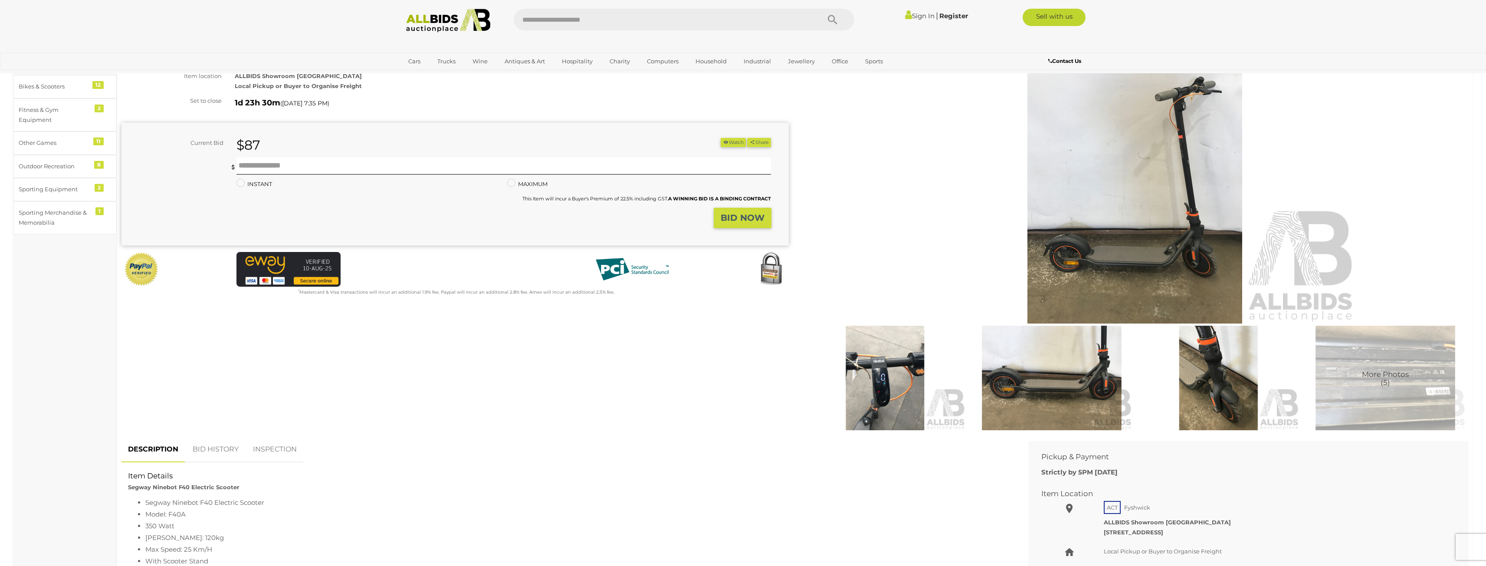
scroll to position [347, 0]
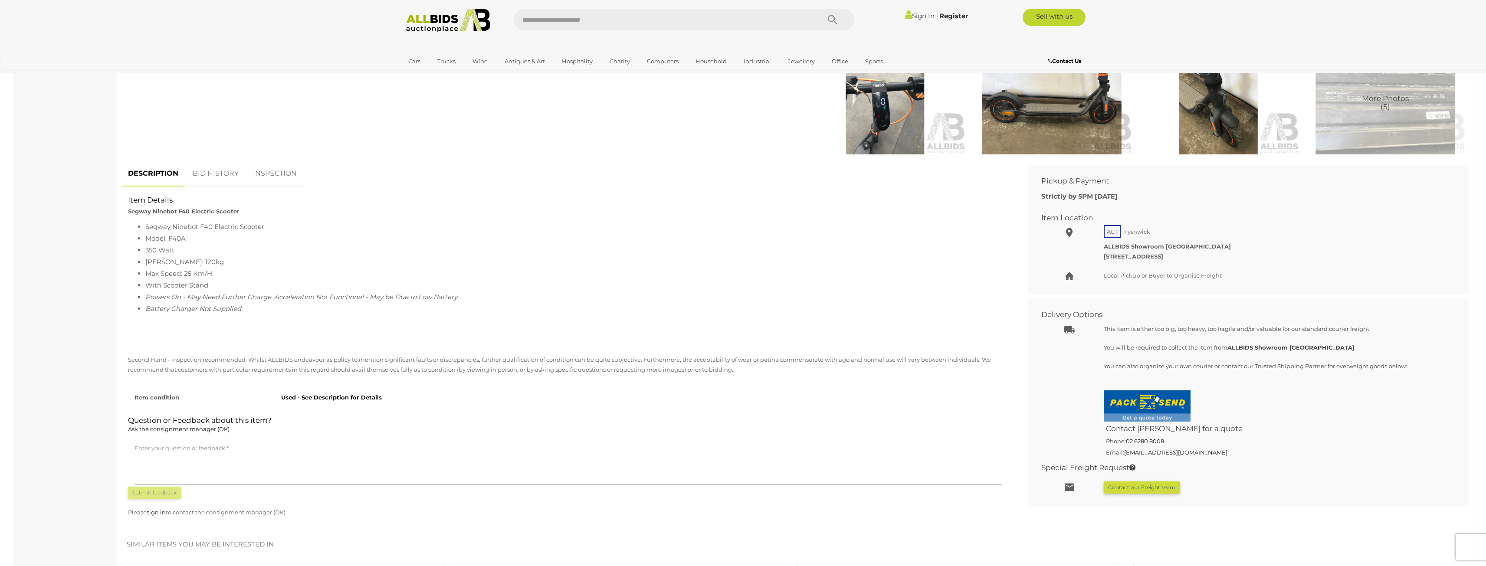
click at [236, 186] on link "BID HISTORY" at bounding box center [215, 174] width 59 height 26
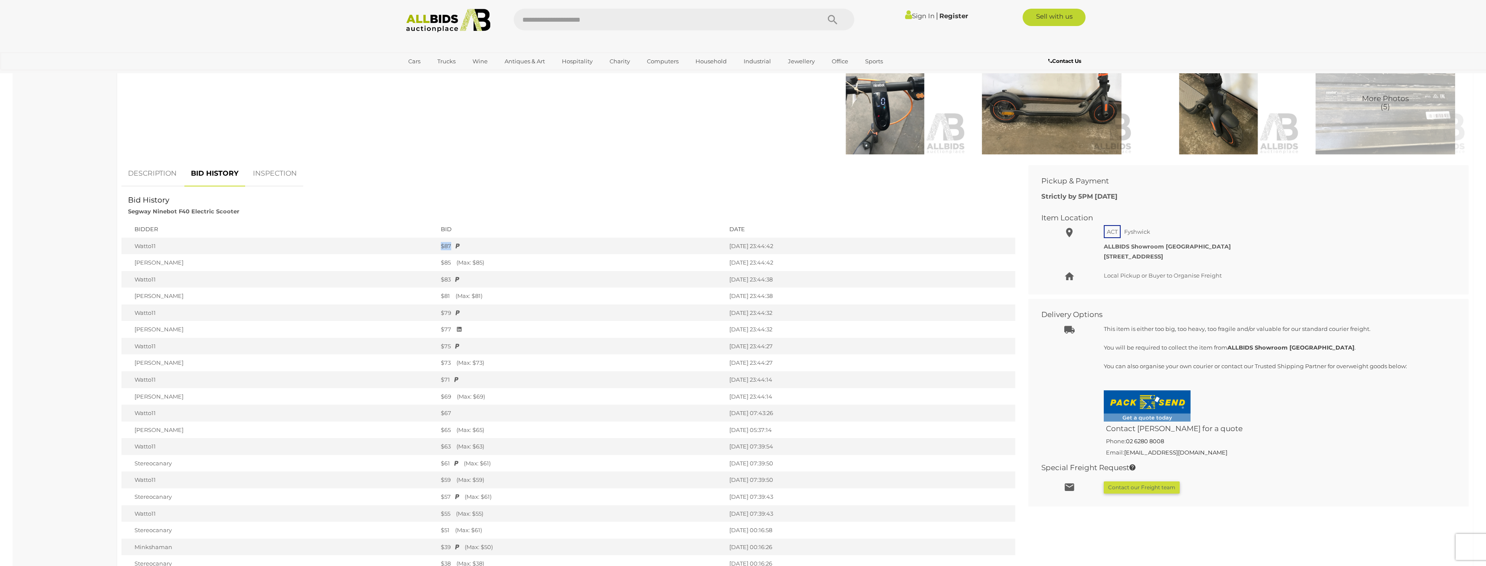
drag, startPoint x: 371, startPoint y: 243, endPoint x: 442, endPoint y: 243, distance: 71.6
click at [442, 243] on tr "Watto11 $87 [DATE] 23:44:42" at bounding box center [568, 246] width 894 height 17
click at [442, 243] on div "$87" at bounding box center [581, 246] width 280 height 8
drag, startPoint x: 373, startPoint y: 243, endPoint x: 763, endPoint y: 247, distance: 389.5
click at [763, 247] on tr "Watto11 $87 [DATE] 23:44:42" at bounding box center [568, 246] width 894 height 17
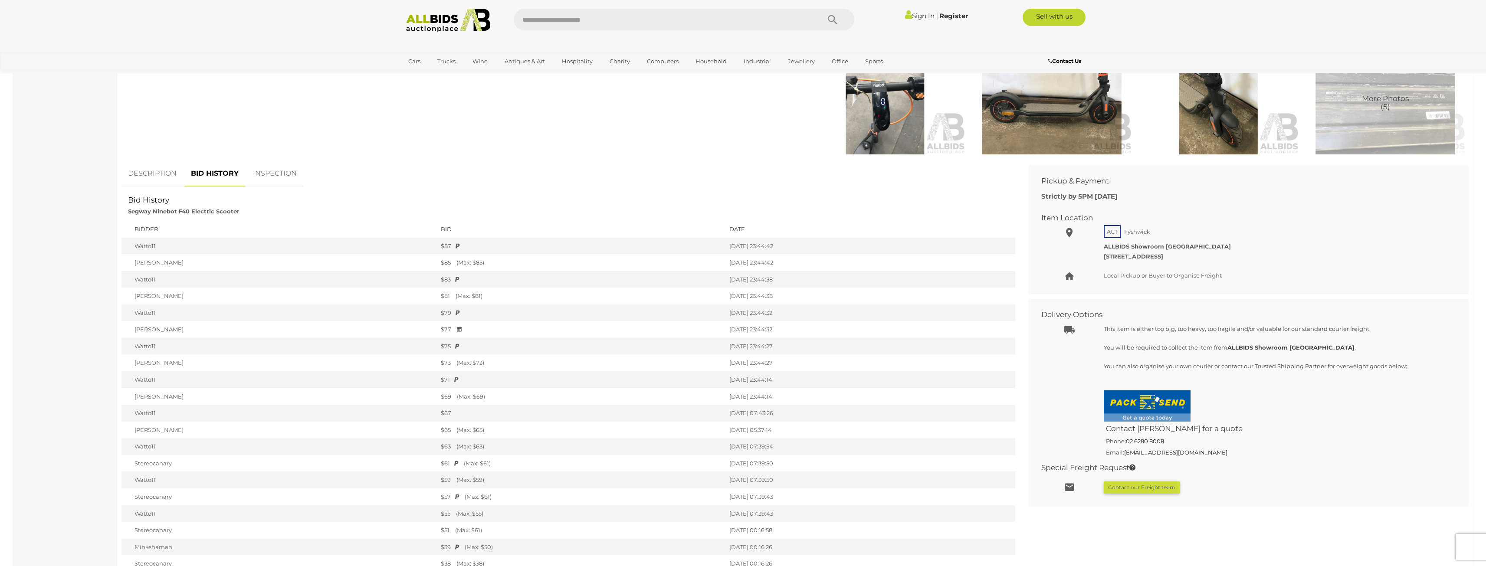
click at [763, 247] on td "[DATE] 23:44:42" at bounding box center [870, 246] width 290 height 17
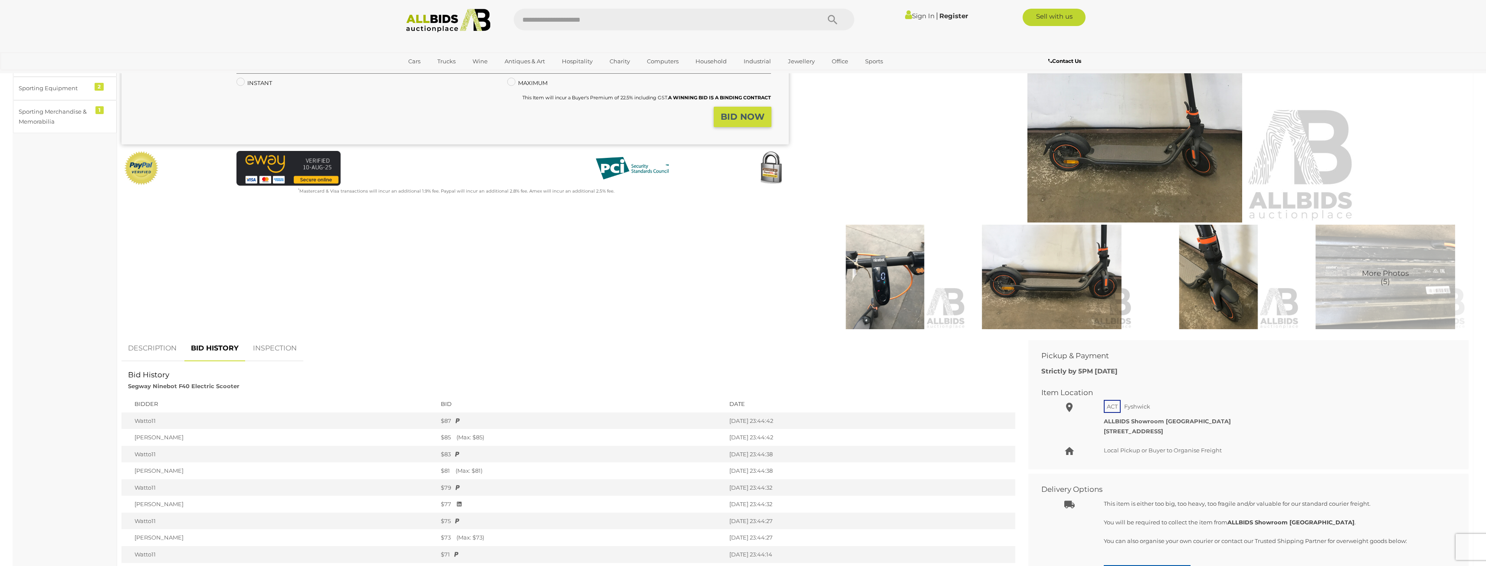
scroll to position [130, 0]
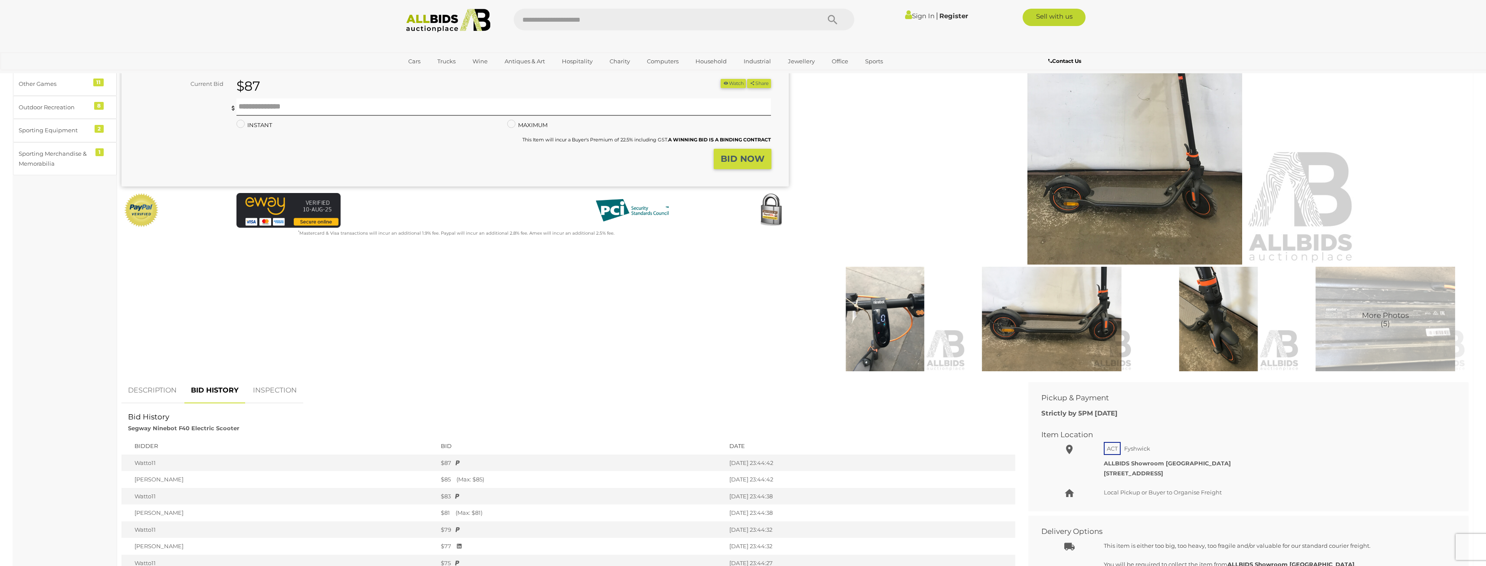
click at [741, 196] on div at bounding box center [738, 210] width 113 height 35
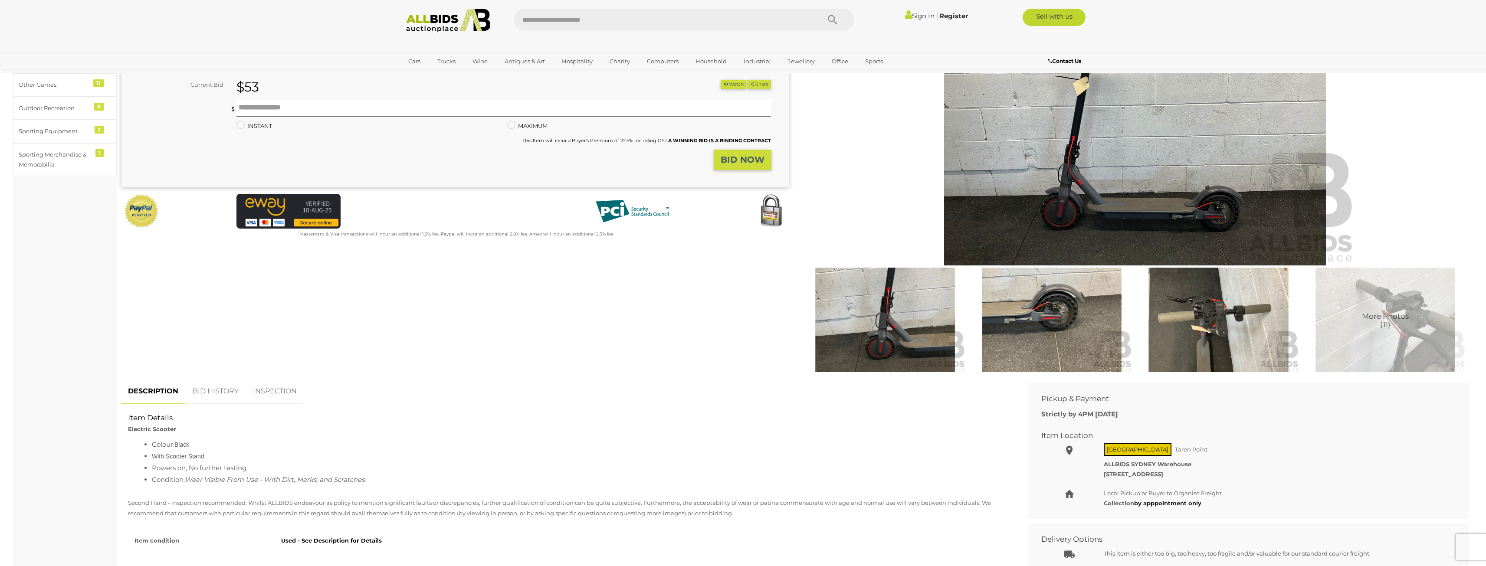
scroll to position [304, 0]
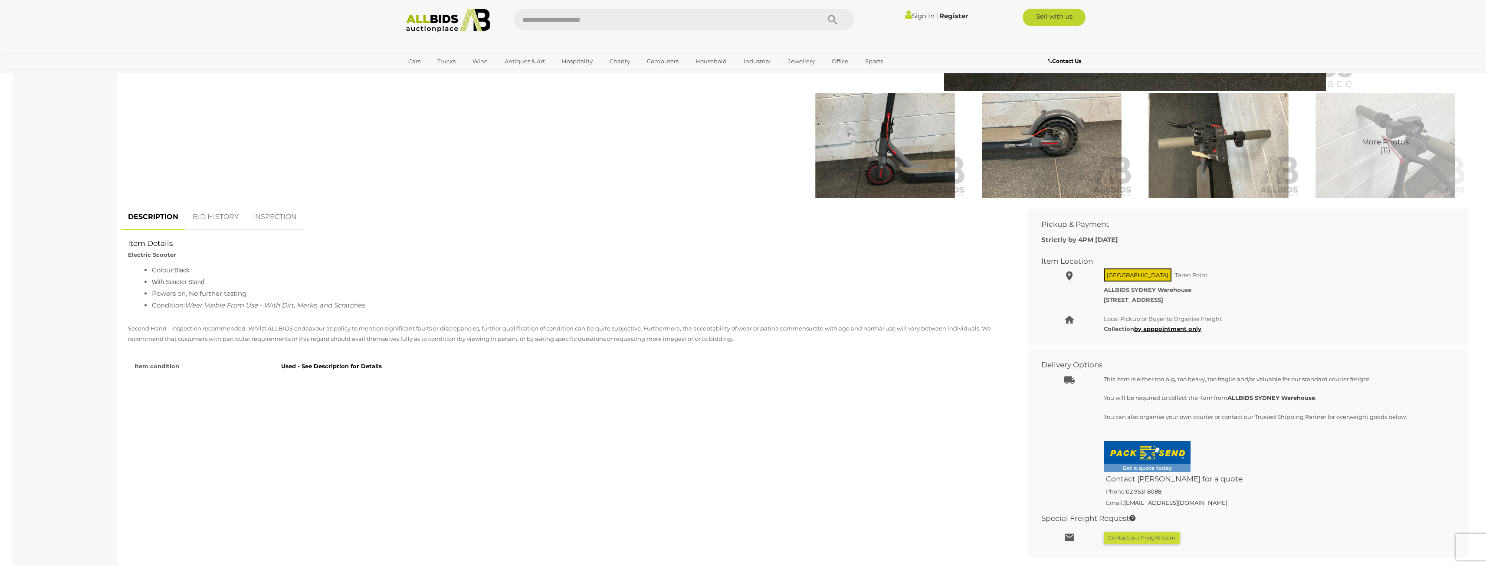
click at [207, 215] on link "BID HISTORY" at bounding box center [215, 217] width 59 height 26
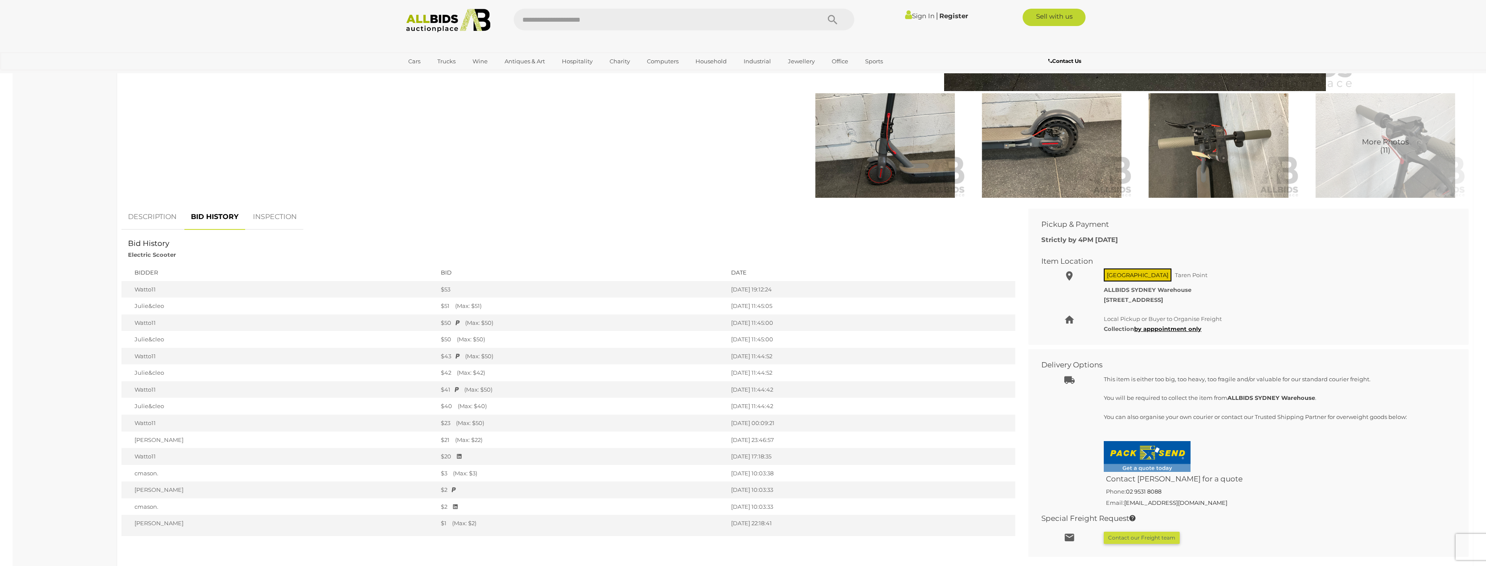
click at [154, 219] on link "DESCRIPTION" at bounding box center [152, 217] width 62 height 26
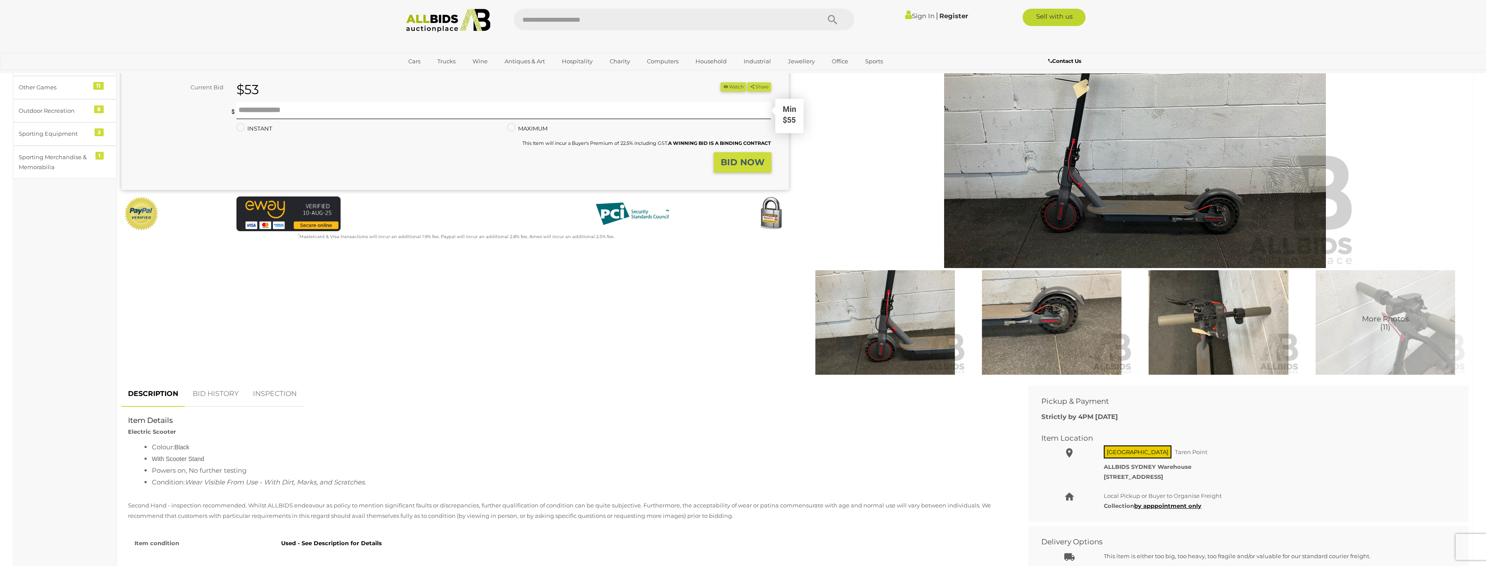
scroll to position [130, 0]
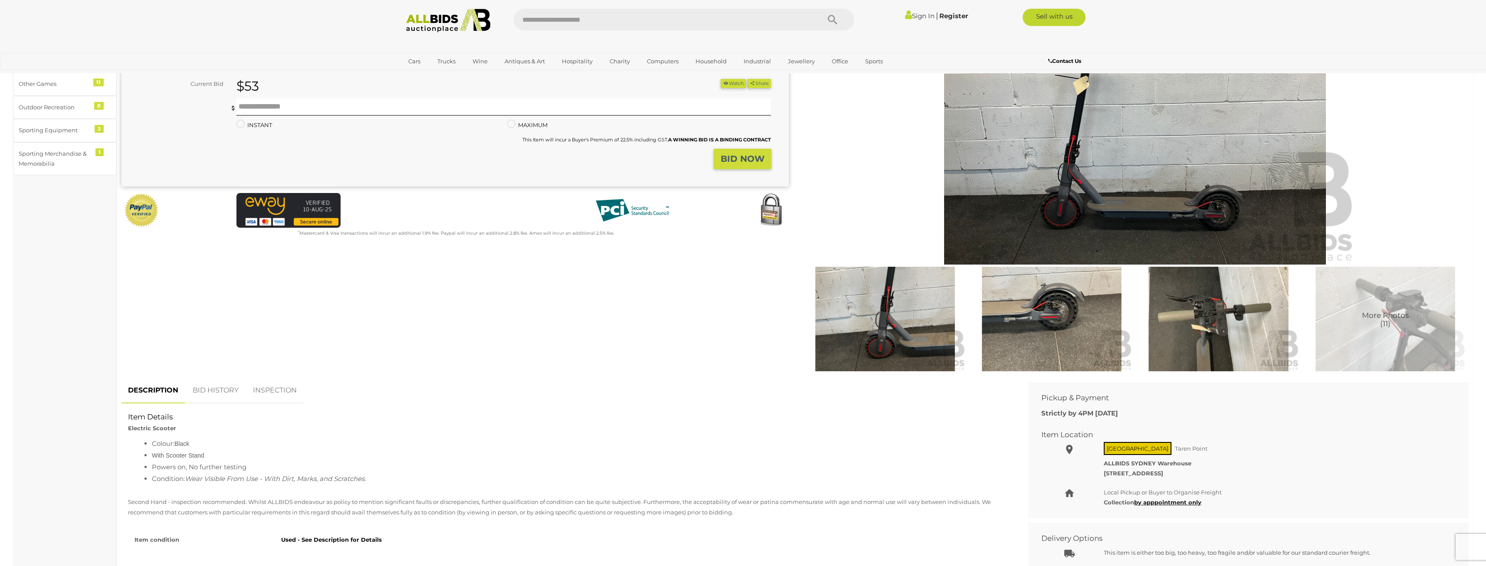
click at [227, 390] on link "BID HISTORY" at bounding box center [215, 391] width 59 height 26
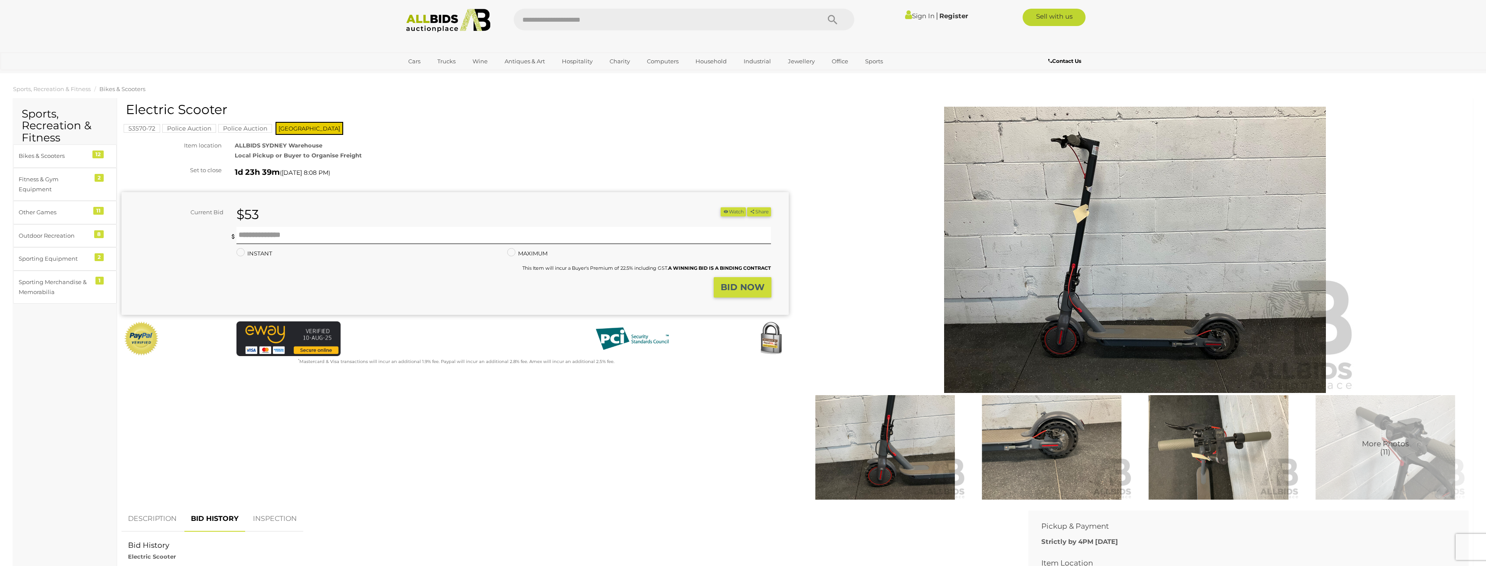
scroll to position [0, 0]
